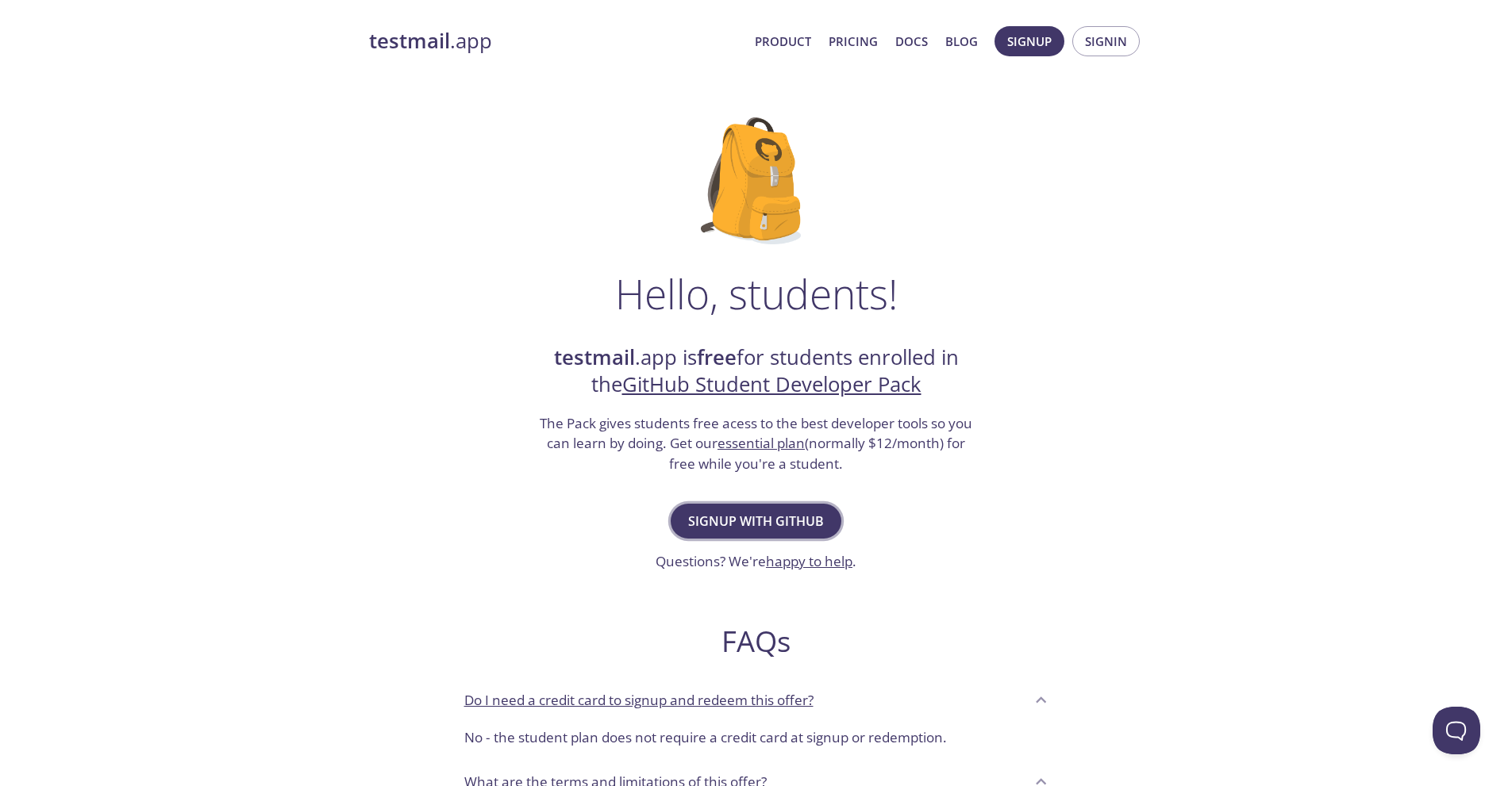
click at [730, 503] on button "Signup with GitHub" at bounding box center [756, 521] width 171 height 35
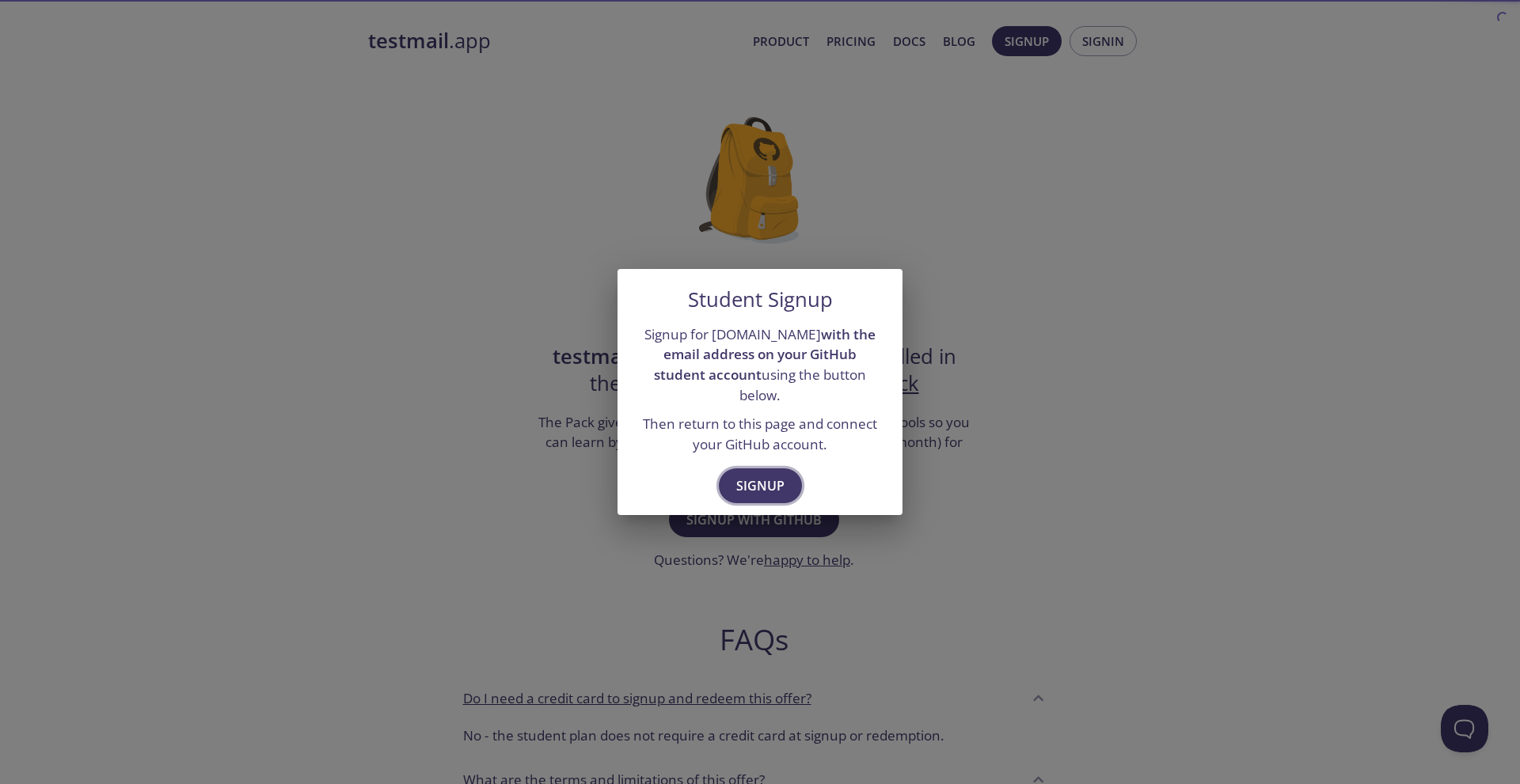
click at [765, 476] on span "Signup" at bounding box center [760, 486] width 48 height 22
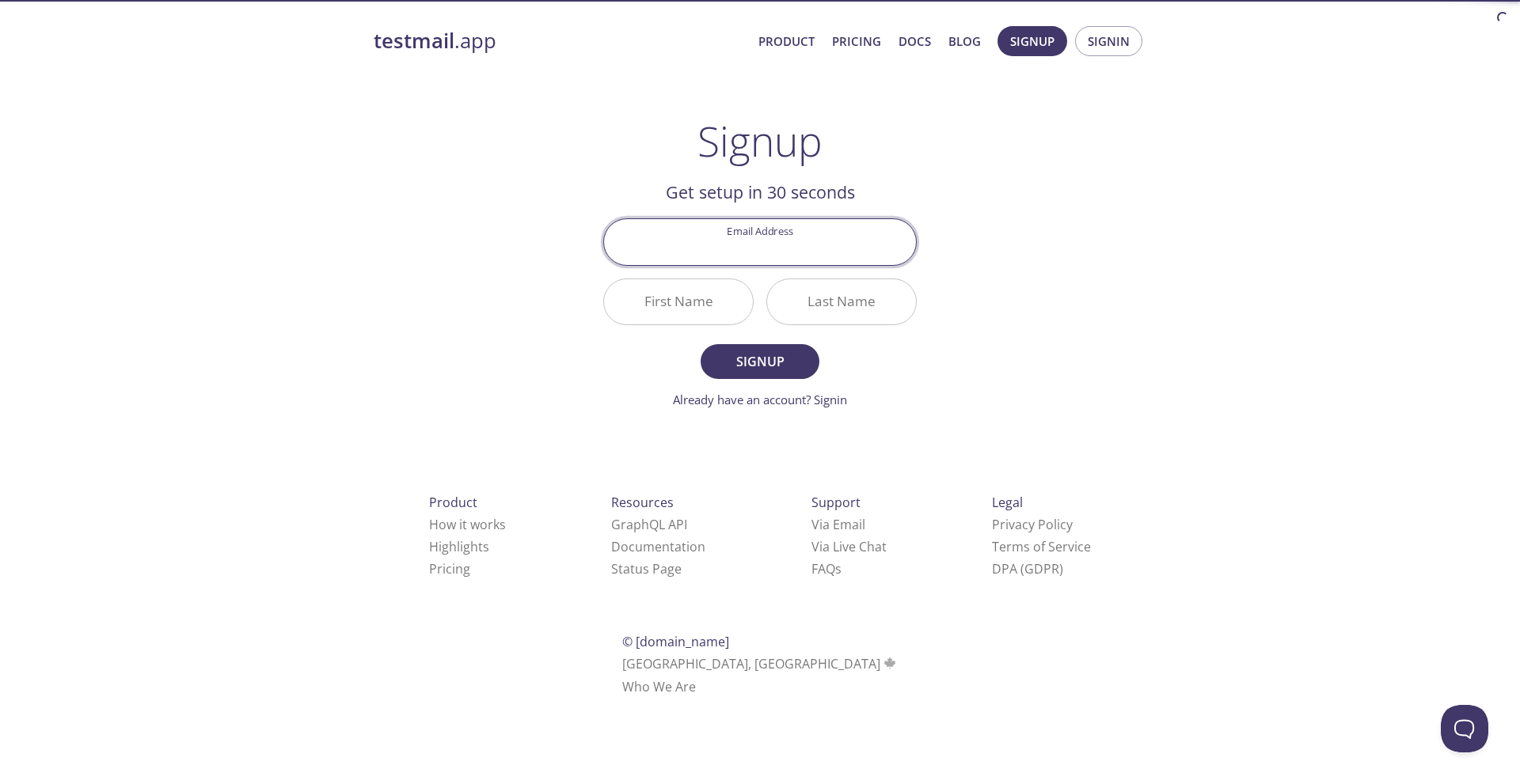
type input "[EMAIL_ADDRESS][DOMAIN_NAME]"
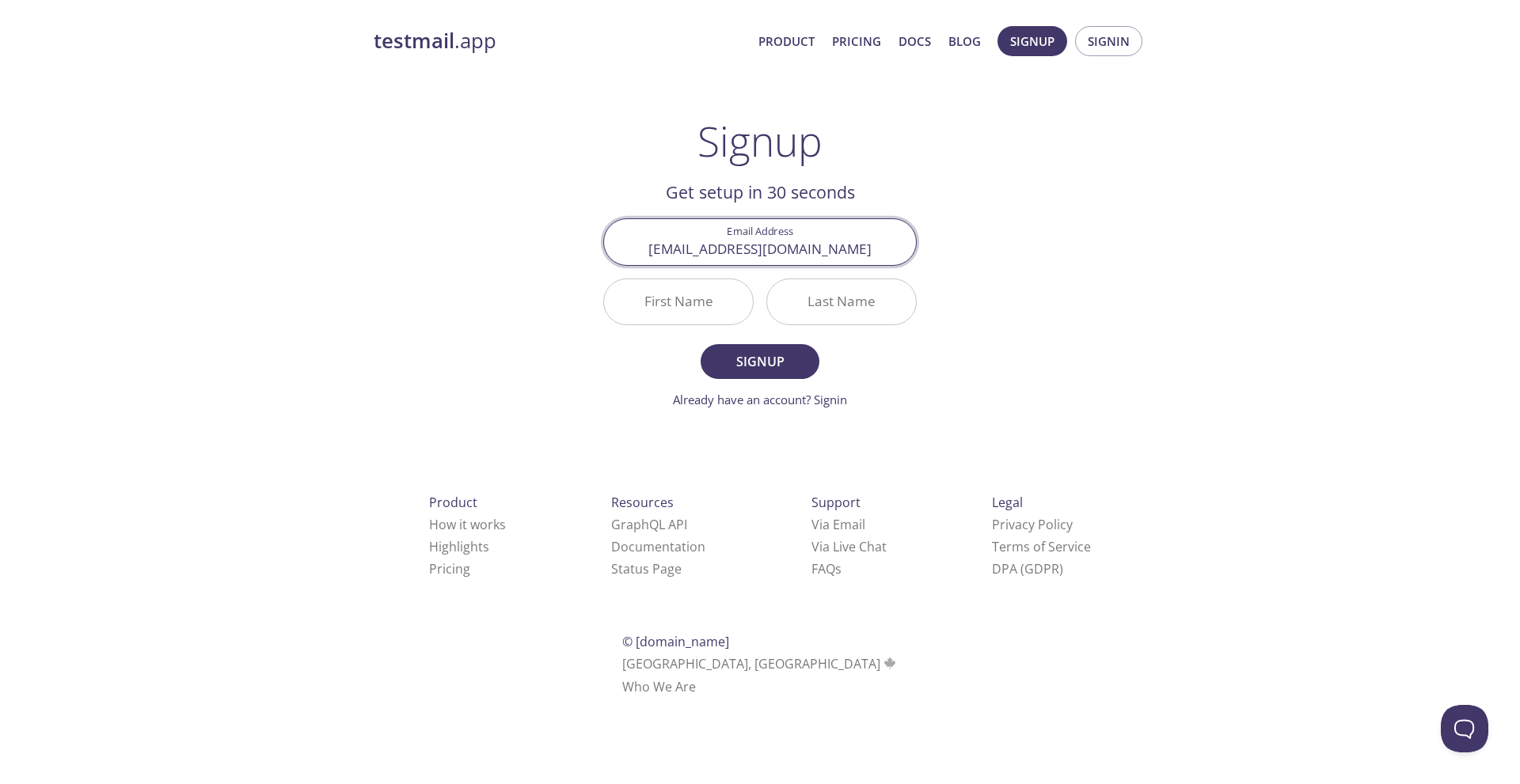
type input "Anup"
type input "Menon K"
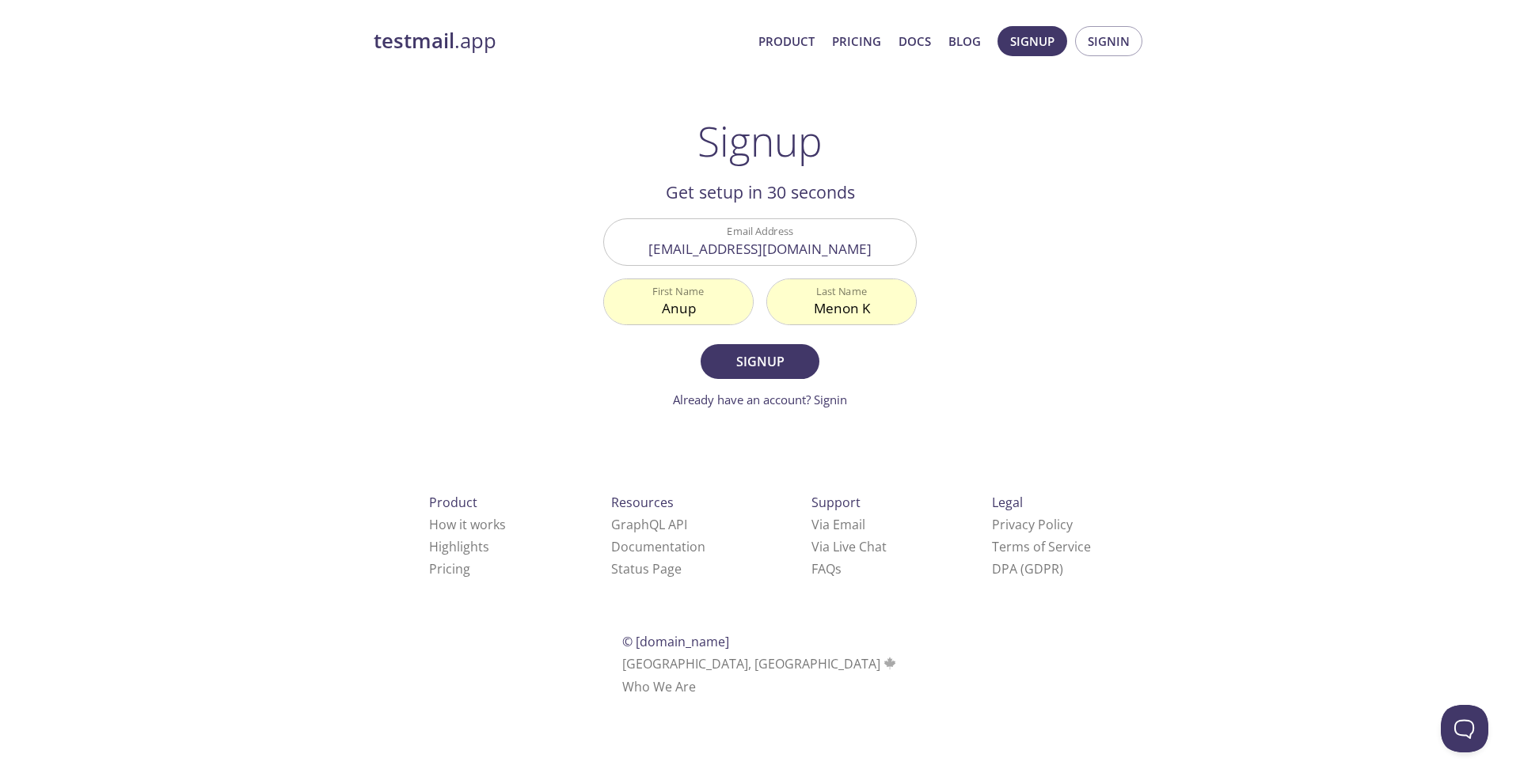
click at [654, 296] on input "Anup" at bounding box center [678, 302] width 149 height 45
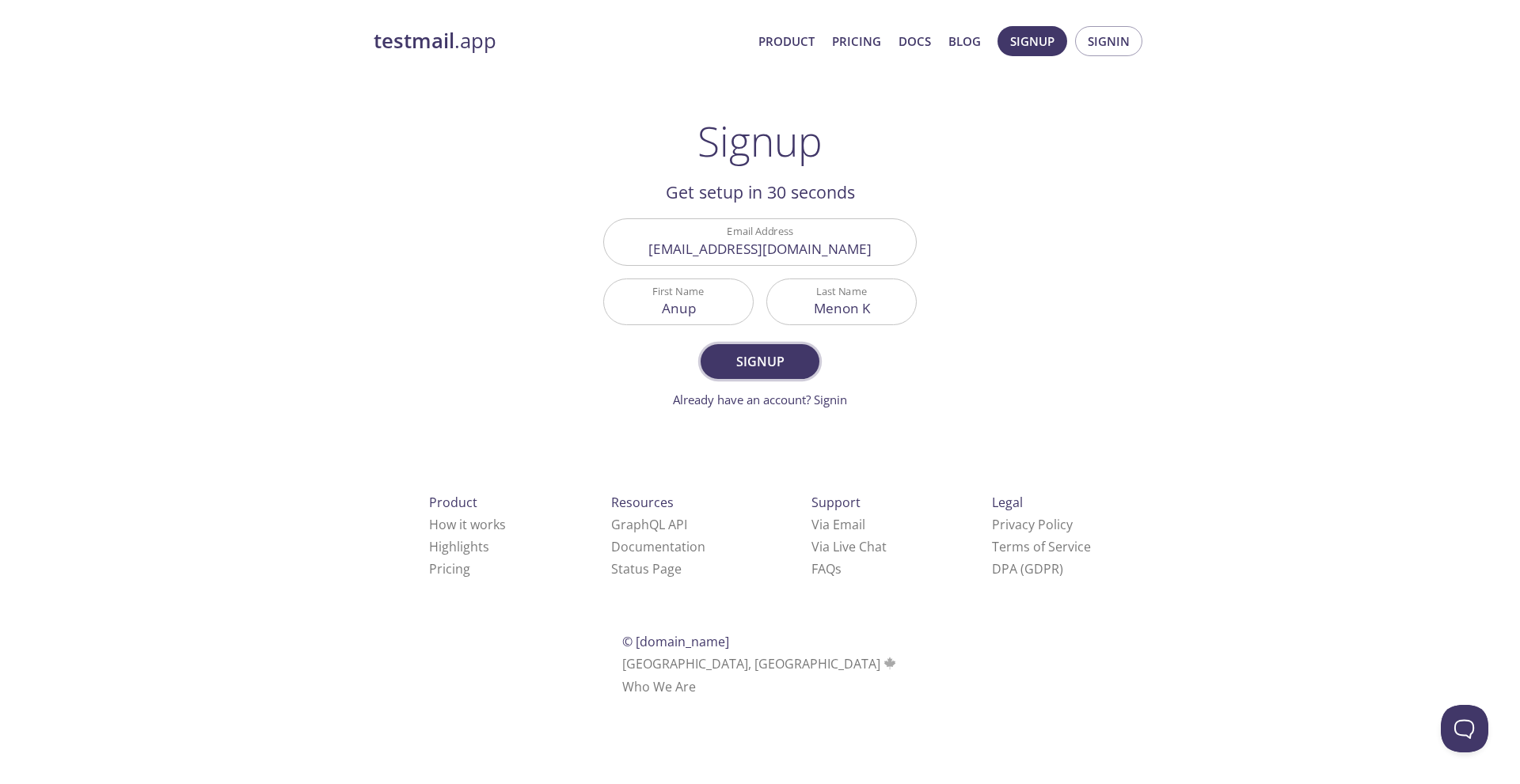
click at [752, 357] on span "Signup" at bounding box center [759, 362] width 84 height 22
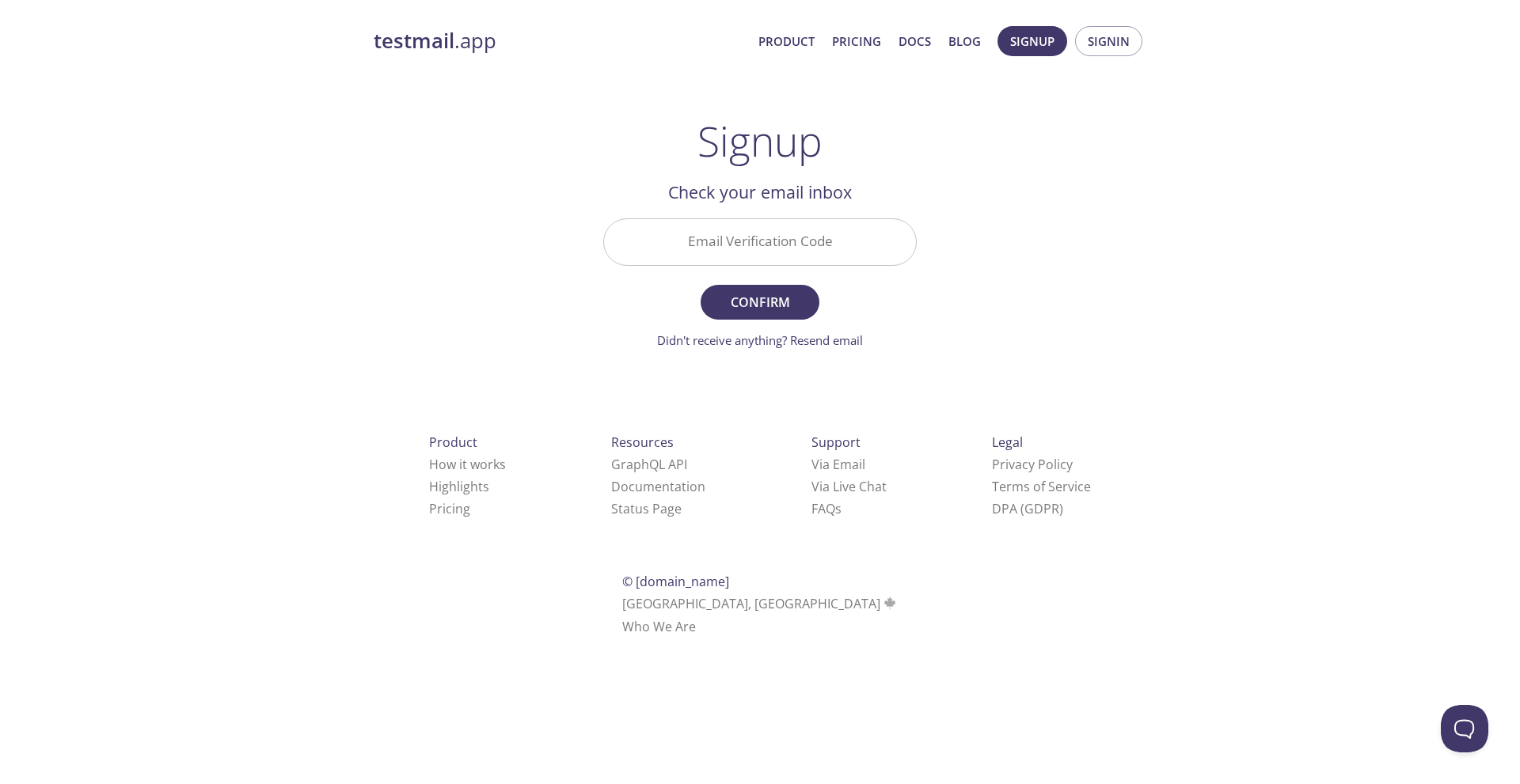
click at [758, 229] on input "Email Verification Code" at bounding box center [759, 242] width 312 height 45
paste input "UQX59NT"
type input "UQX59NT"
click at [737, 292] on span "Confirm" at bounding box center [759, 302] width 84 height 22
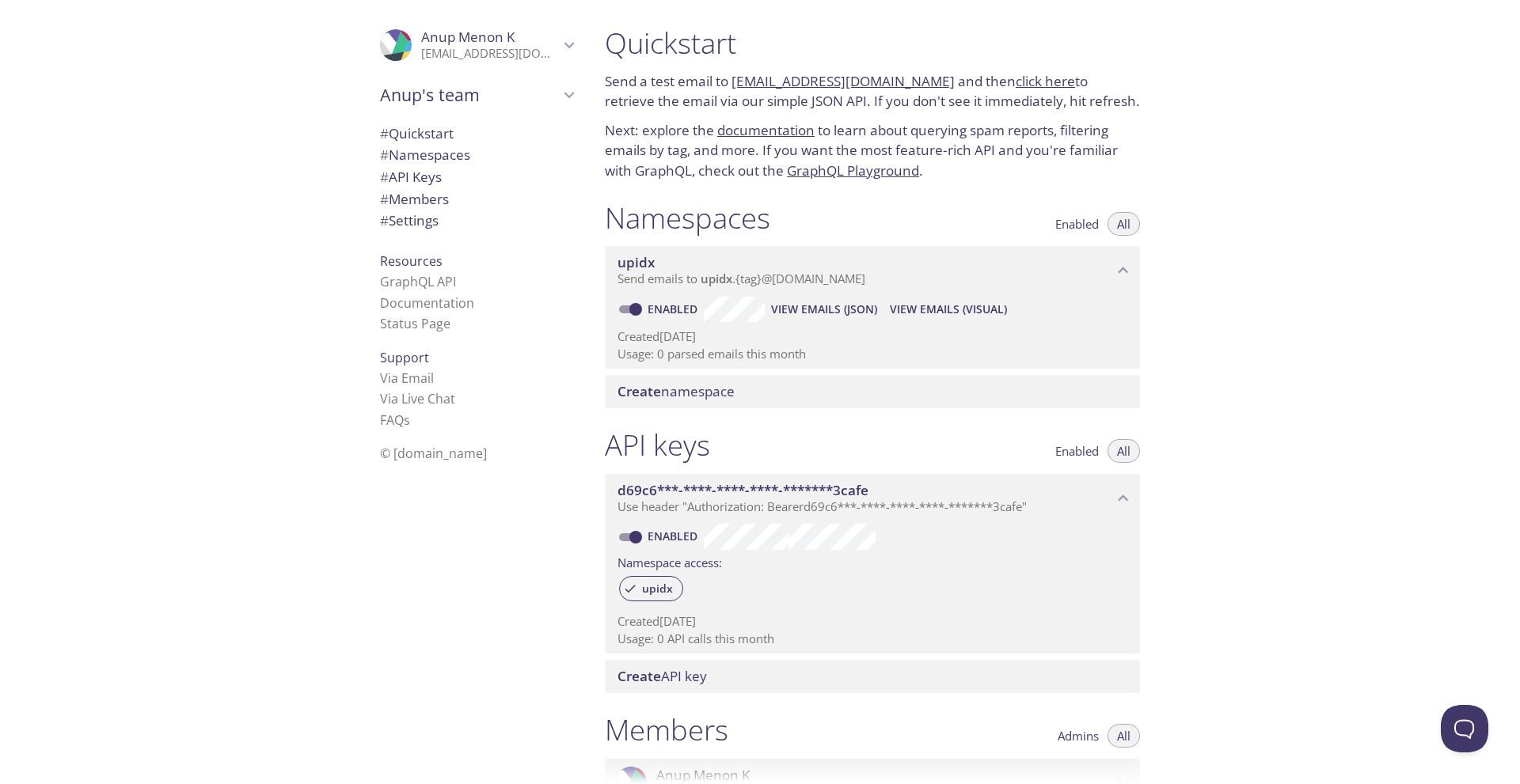
click at [412, 142] on span "# Quickstart" at bounding box center [476, 133] width 193 height 21
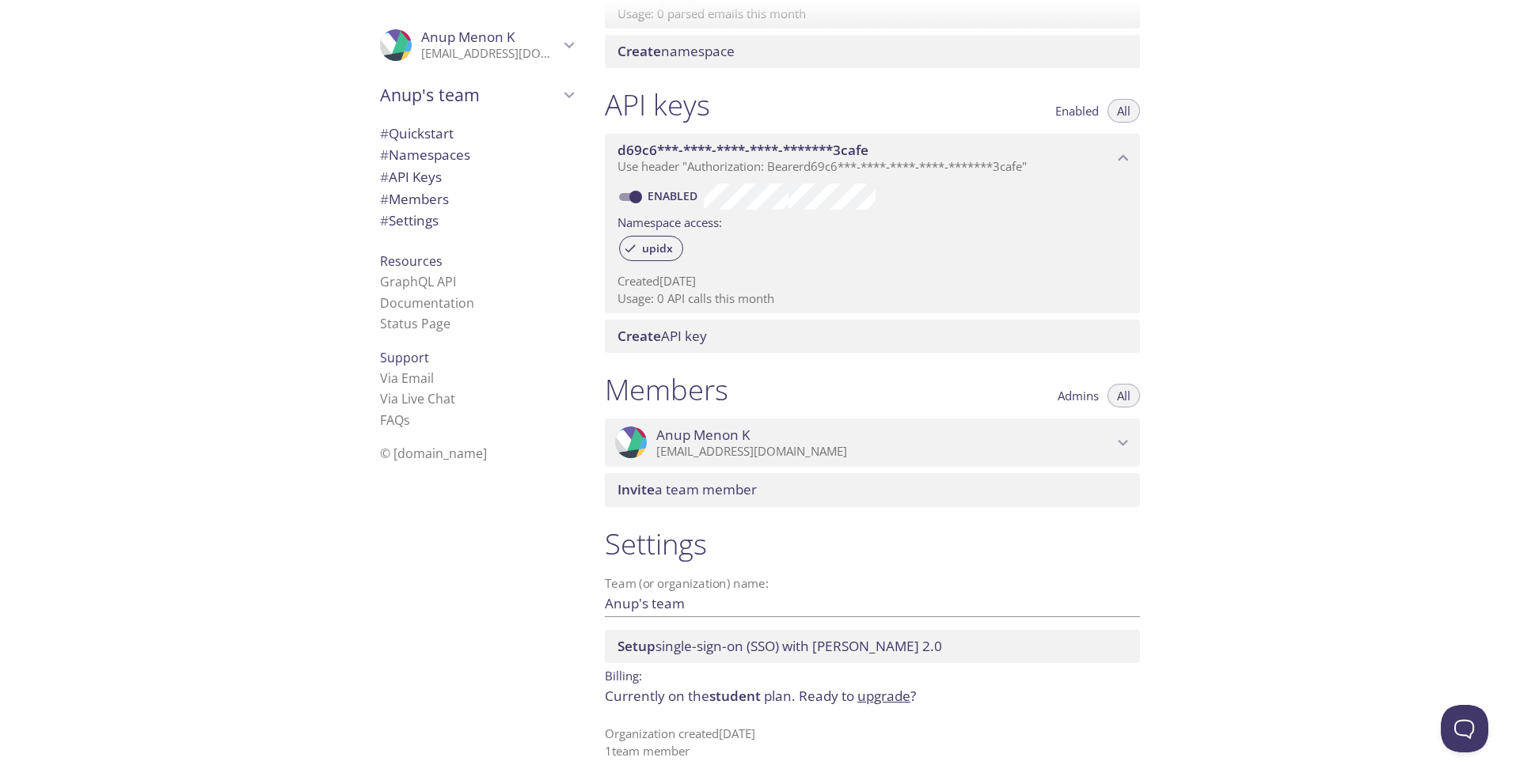
scroll to position [341, 0]
click at [445, 150] on span "# Namespaces" at bounding box center [425, 155] width 91 height 18
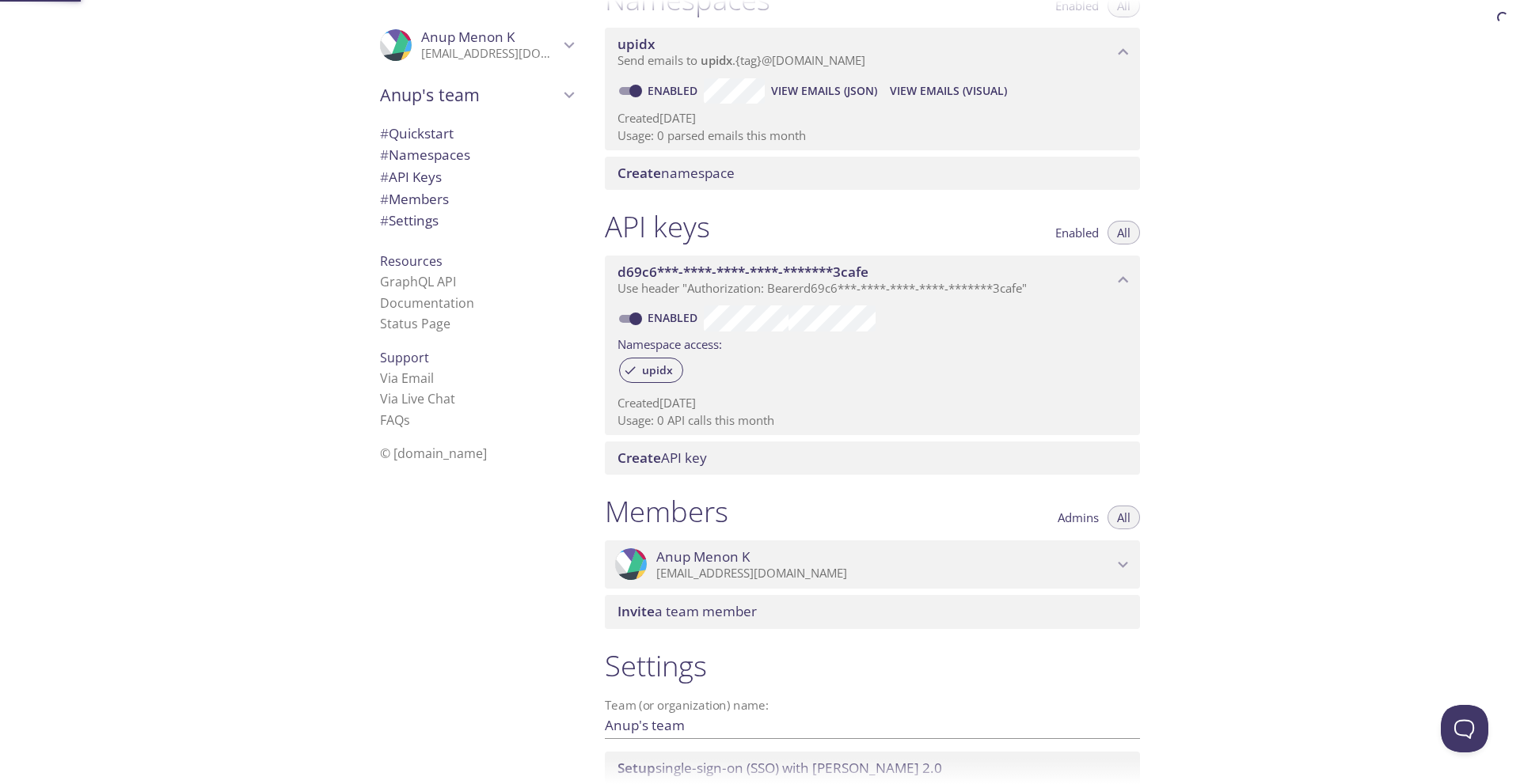
scroll to position [200, 0]
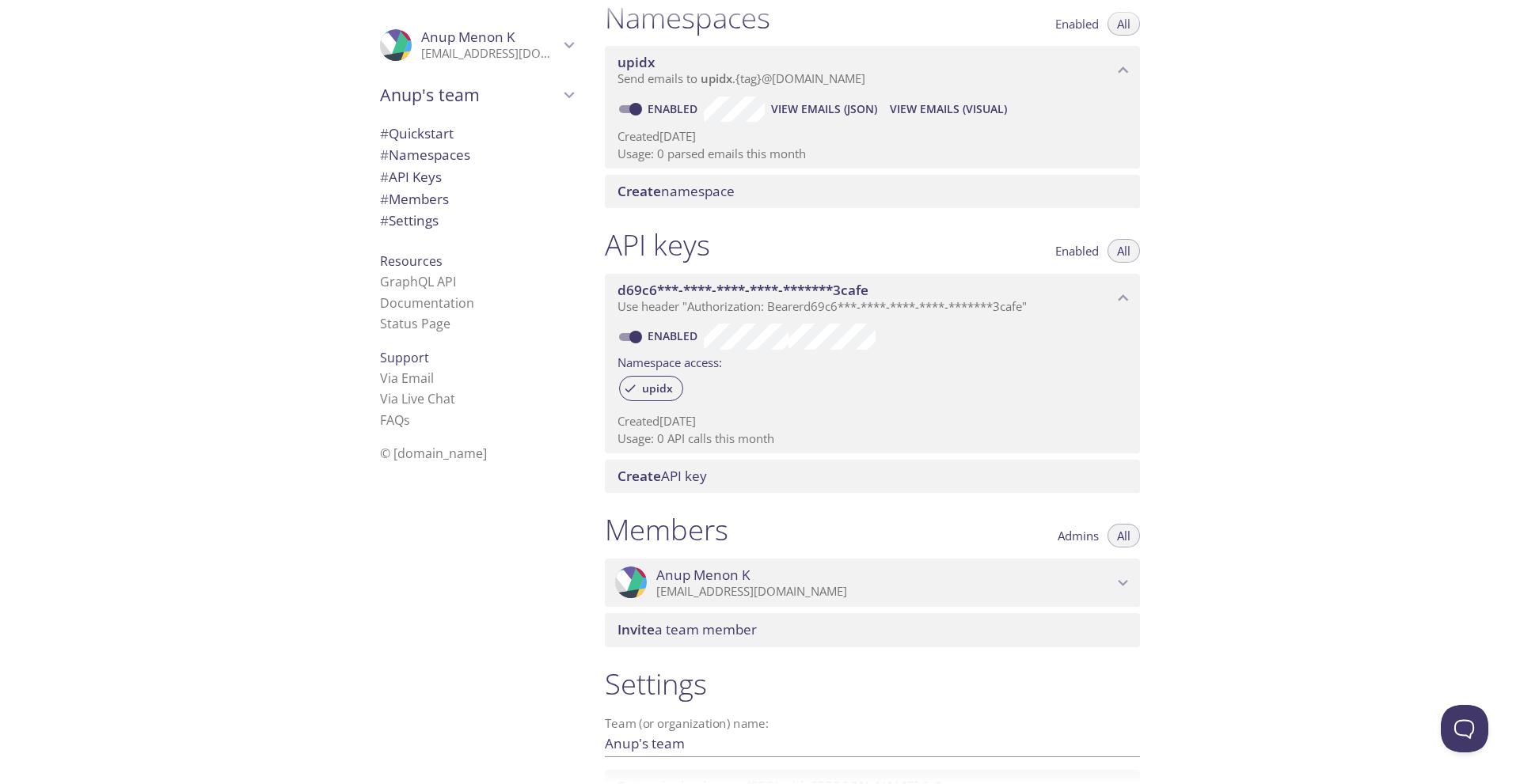
click at [436, 197] on span "# Members" at bounding box center [414, 199] width 69 height 18
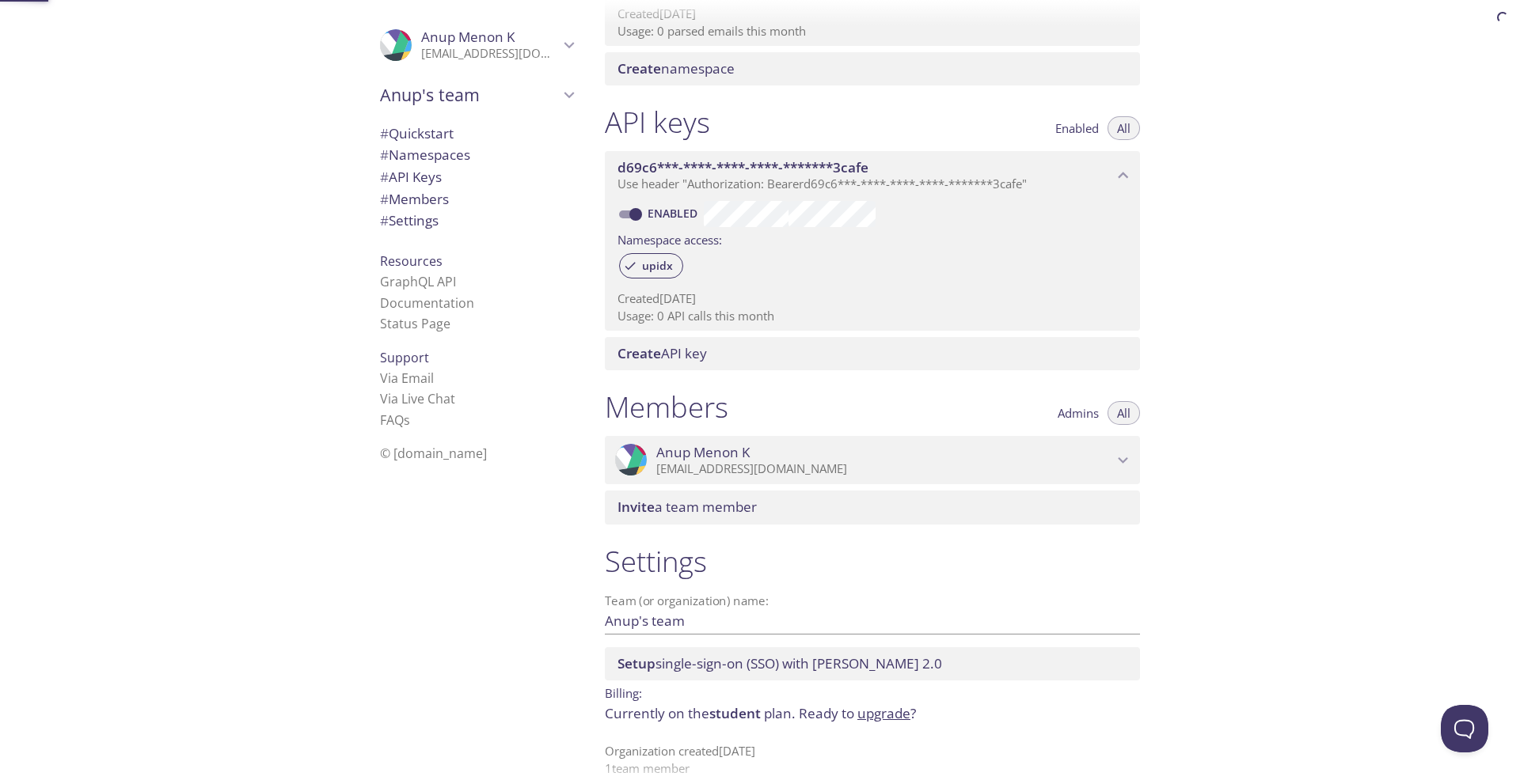
scroll to position [341, 0]
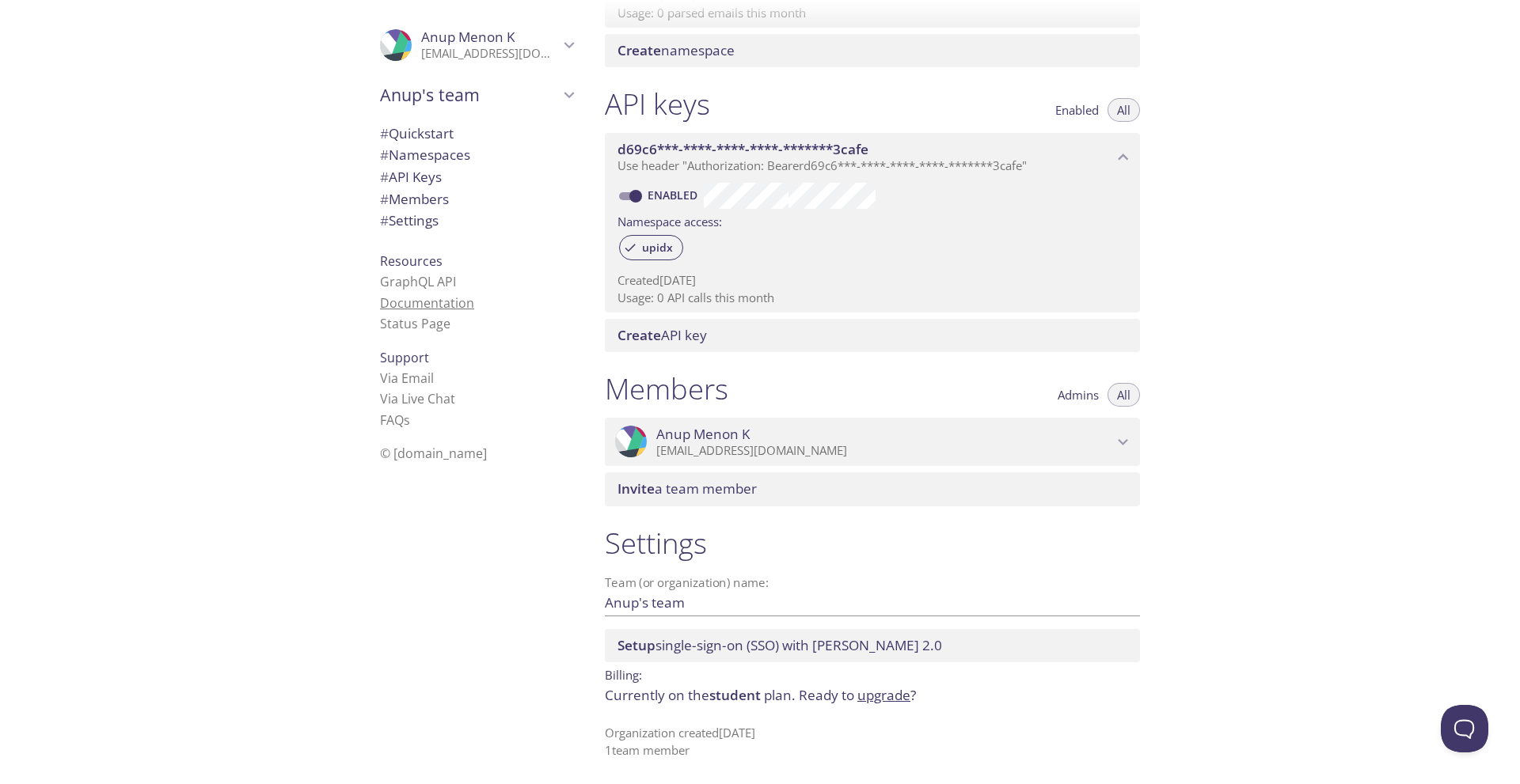
click at [422, 298] on link "Documentation" at bounding box center [427, 303] width 94 height 17
